Goal: Use online tool/utility: Utilize a website feature to perform a specific function

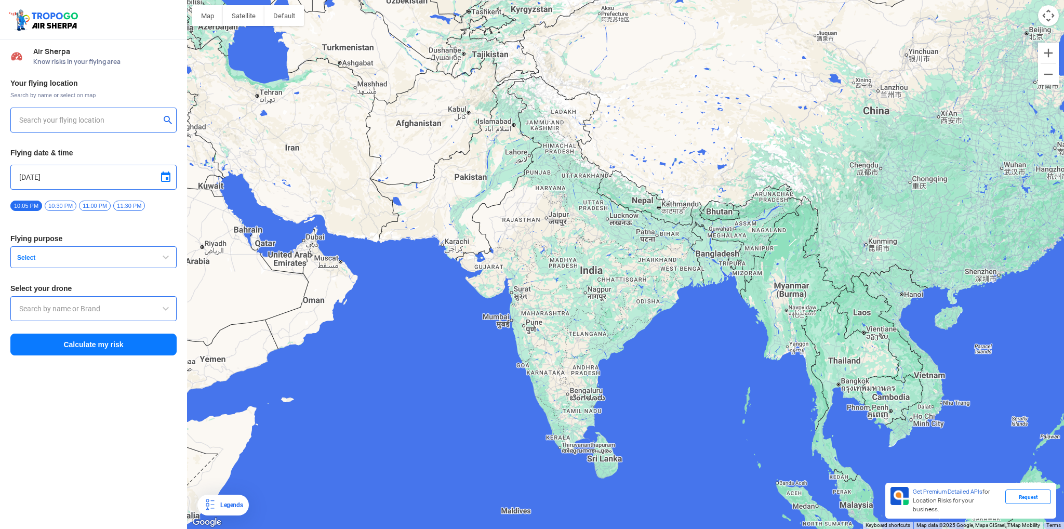
click at [143, 123] on input "text" at bounding box center [89, 120] width 141 height 12
click at [37, 111] on div at bounding box center [93, 120] width 166 height 25
click at [37, 115] on input "text" at bounding box center [89, 120] width 141 height 12
click at [34, 119] on input "[STREET_ADDRESS]" at bounding box center [89, 120] width 141 height 12
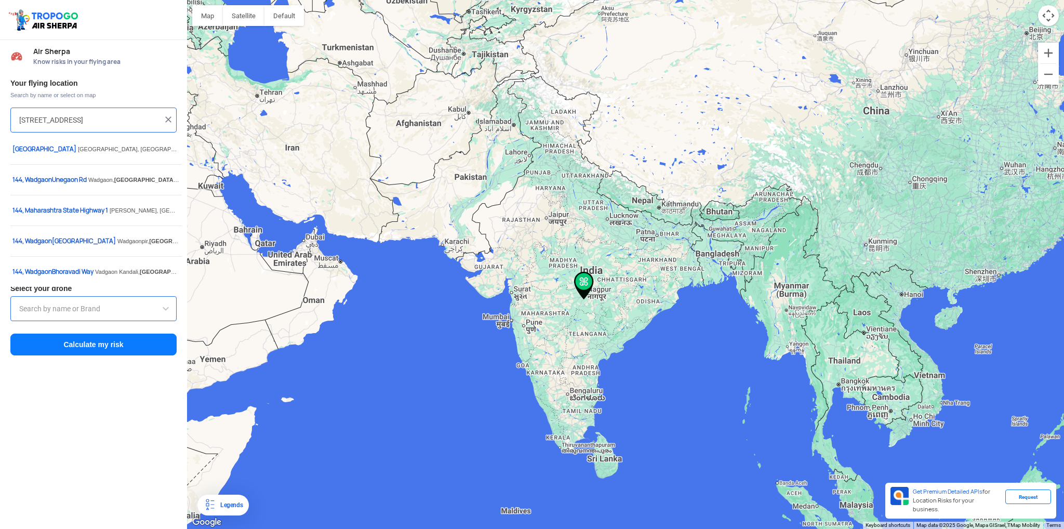
type input "[STREET_ADDRESS]"
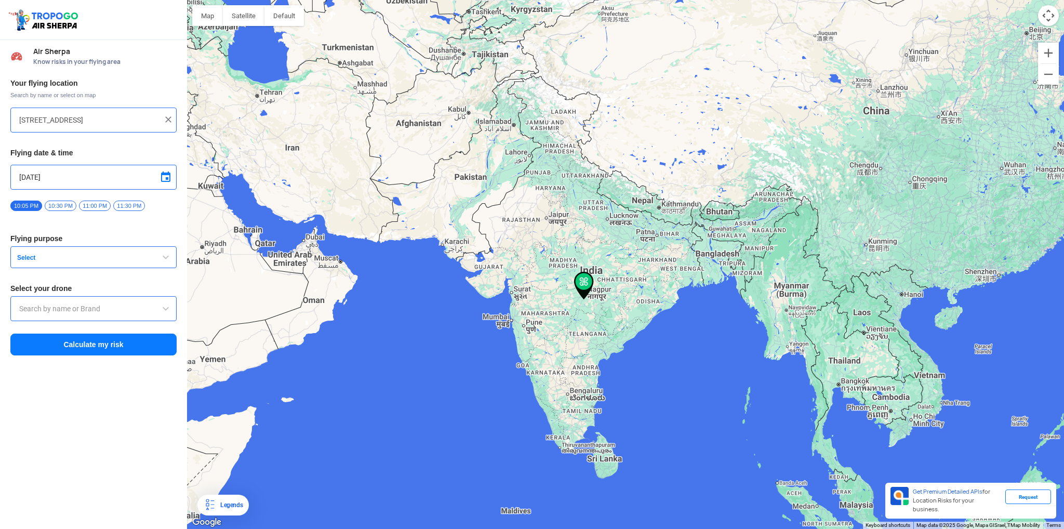
drag, startPoint x: 170, startPoint y: 115, endPoint x: 154, endPoint y: 120, distance: 16.3
click at [168, 115] on img at bounding box center [168, 119] width 10 height 10
click at [95, 117] on input "text" at bounding box center [89, 120] width 141 height 12
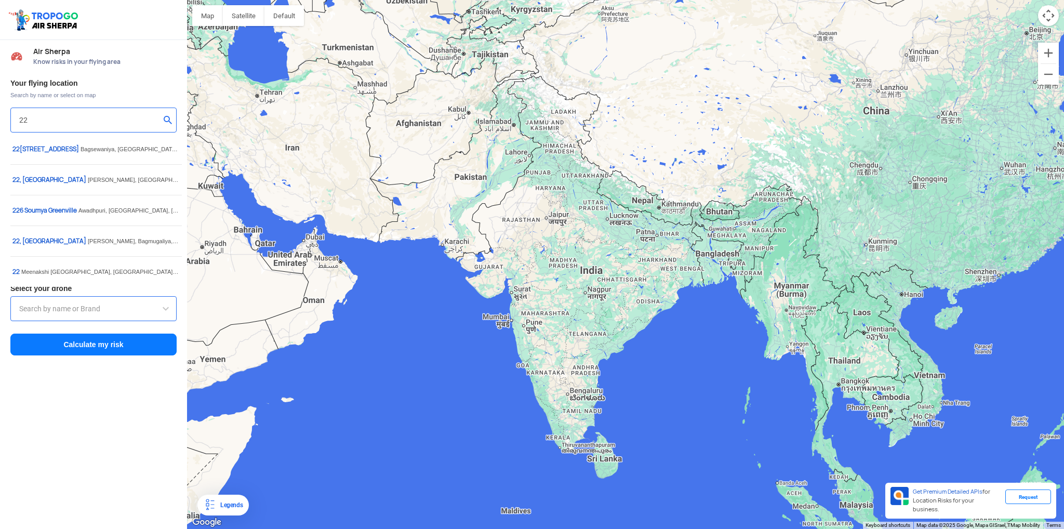
type input "2"
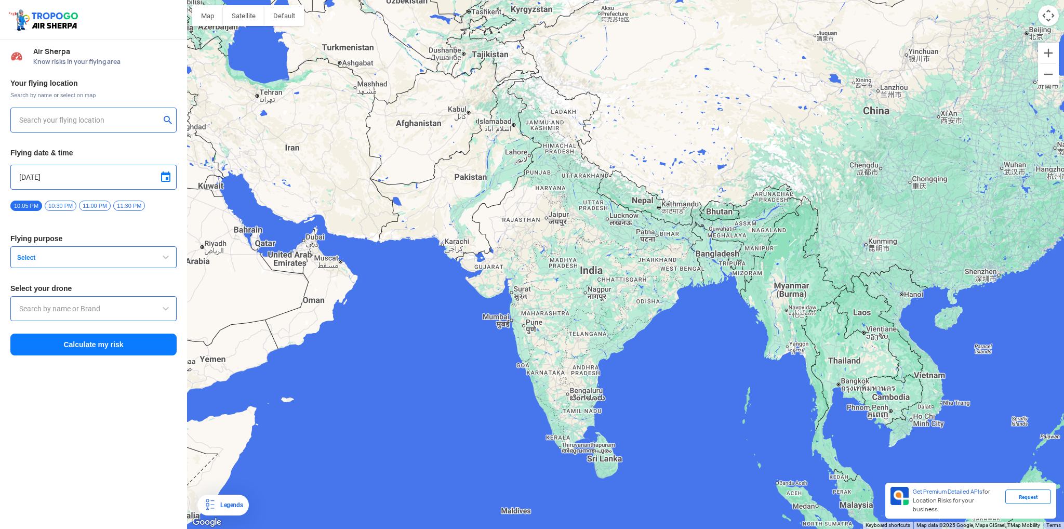
click at [85, 119] on input "text" at bounding box center [89, 120] width 141 height 12
paste input "[GEOGRAPHIC_DATA]"
type input "[GEOGRAPHIC_DATA]"
click at [164, 118] on button "submit" at bounding box center [170, 121] width 12 height 10
click at [169, 121] on button "submit" at bounding box center [170, 121] width 12 height 10
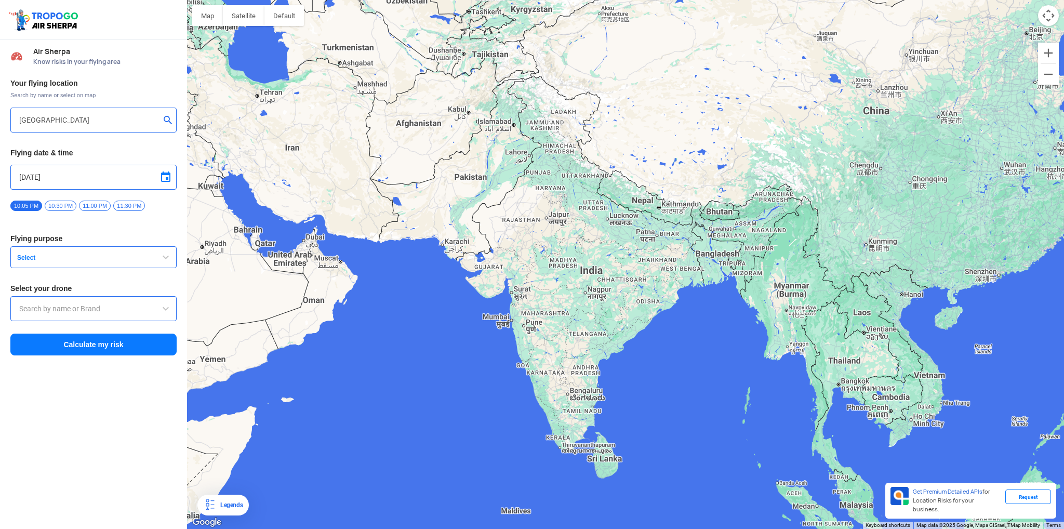
click at [108, 263] on button "Select" at bounding box center [93, 257] width 166 height 22
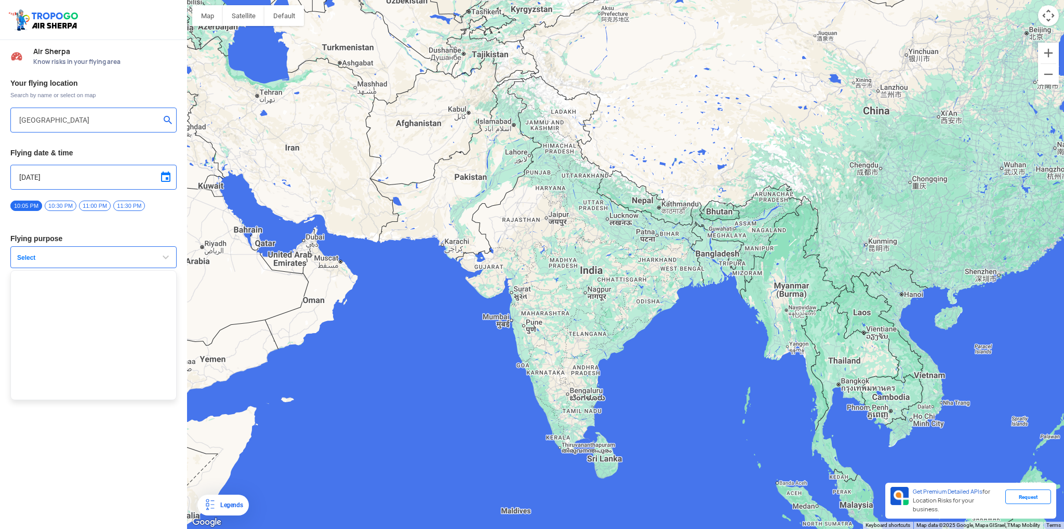
click at [108, 486] on div "Air Sherpa Know risks in your flying area Your flying location Search by name o…" at bounding box center [93, 284] width 187 height 489
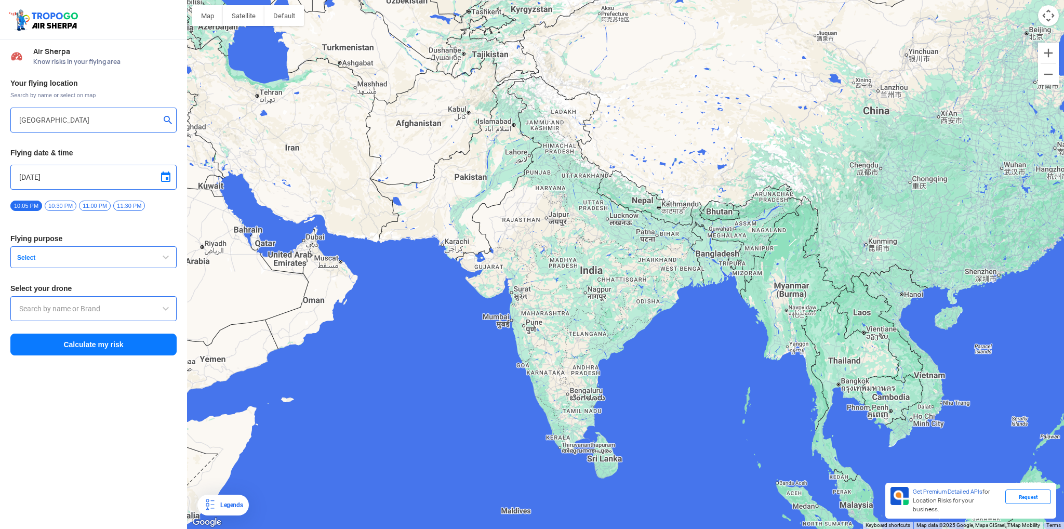
click at [134, 302] on input "text" at bounding box center [93, 308] width 149 height 12
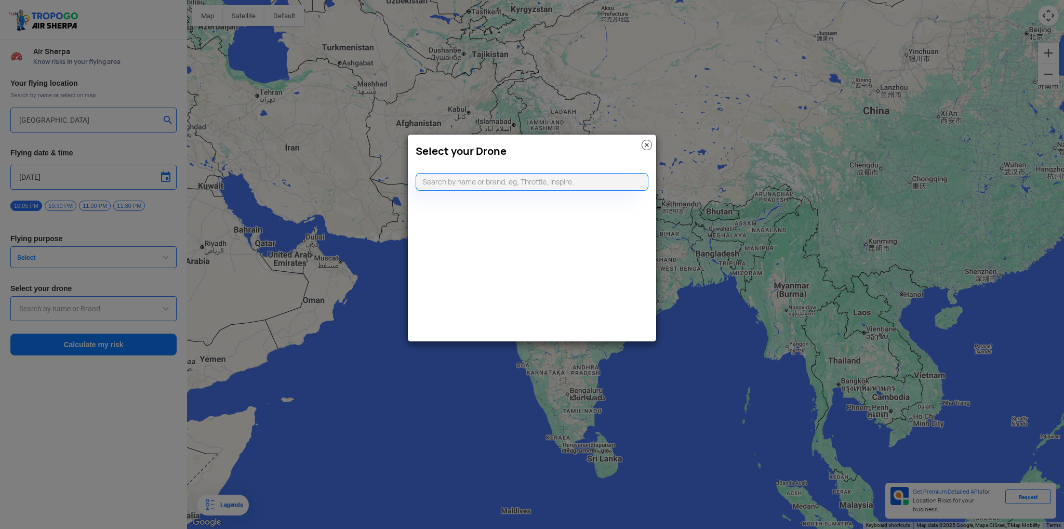
click at [648, 144] on img at bounding box center [647, 145] width 10 height 10
